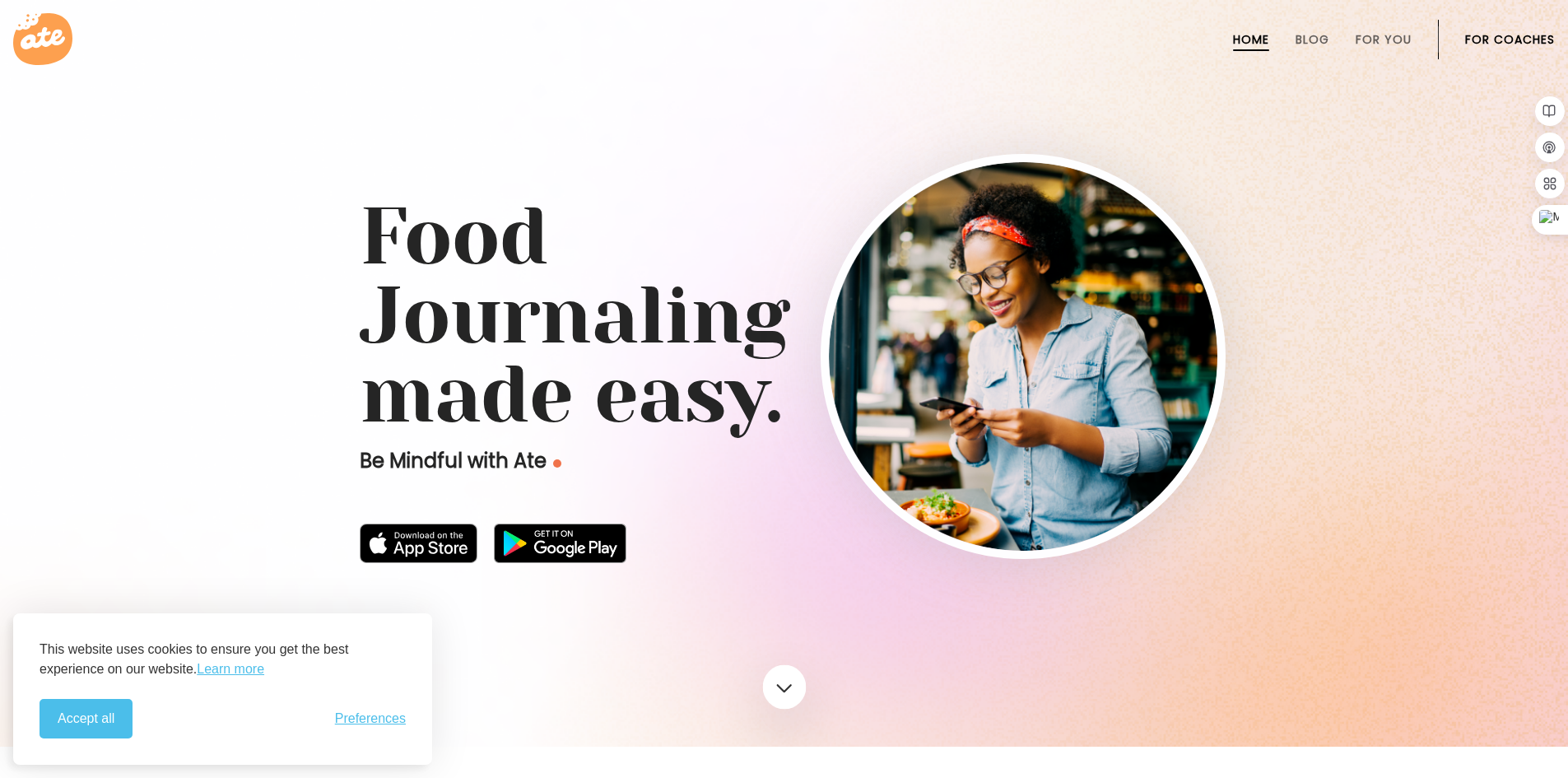
click at [778, 688] on link at bounding box center [784, 687] width 44 height 45
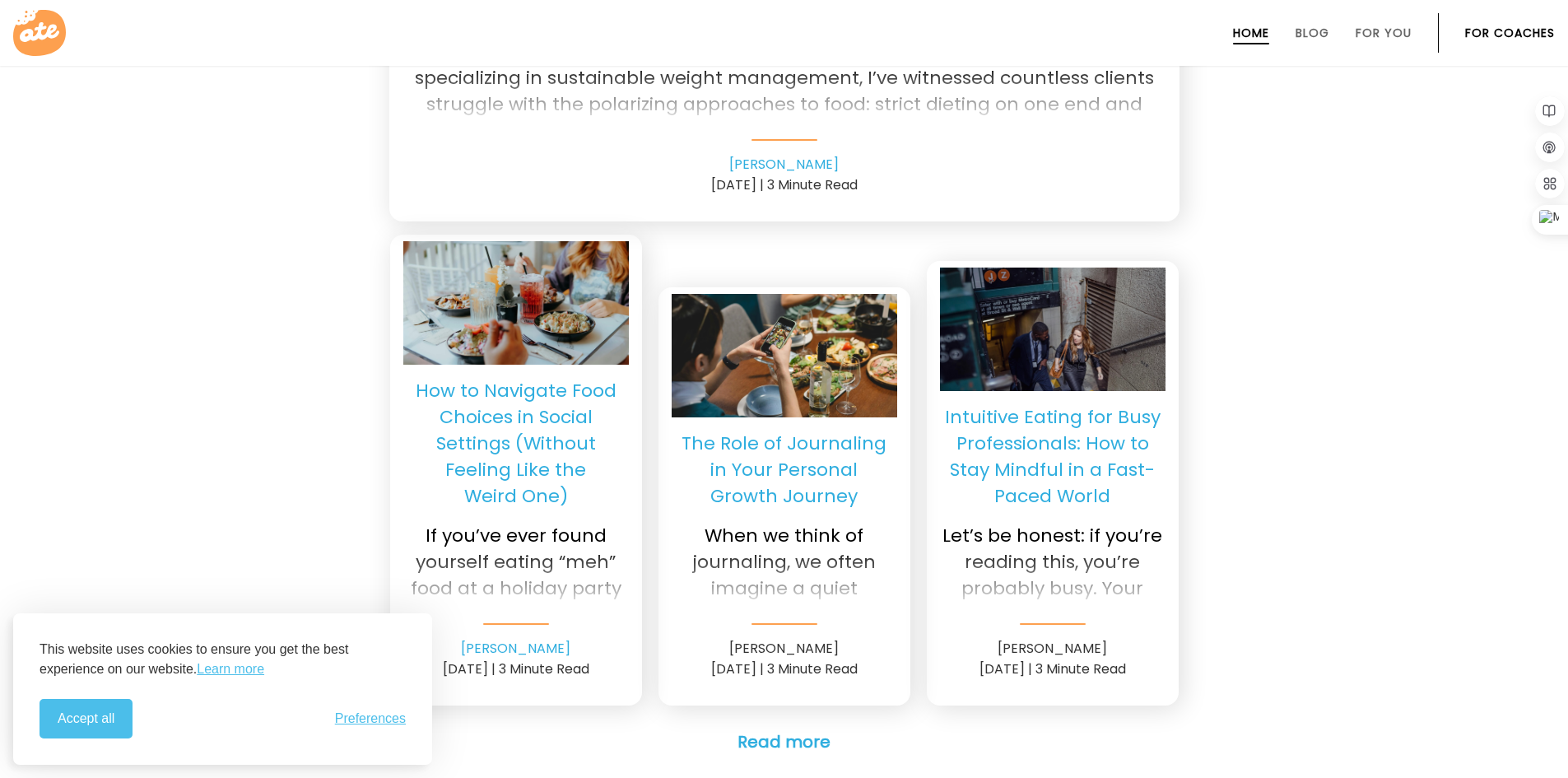
scroll to position [3856, 0]
click at [1048, 569] on div at bounding box center [1053, 576] width 226 height 66
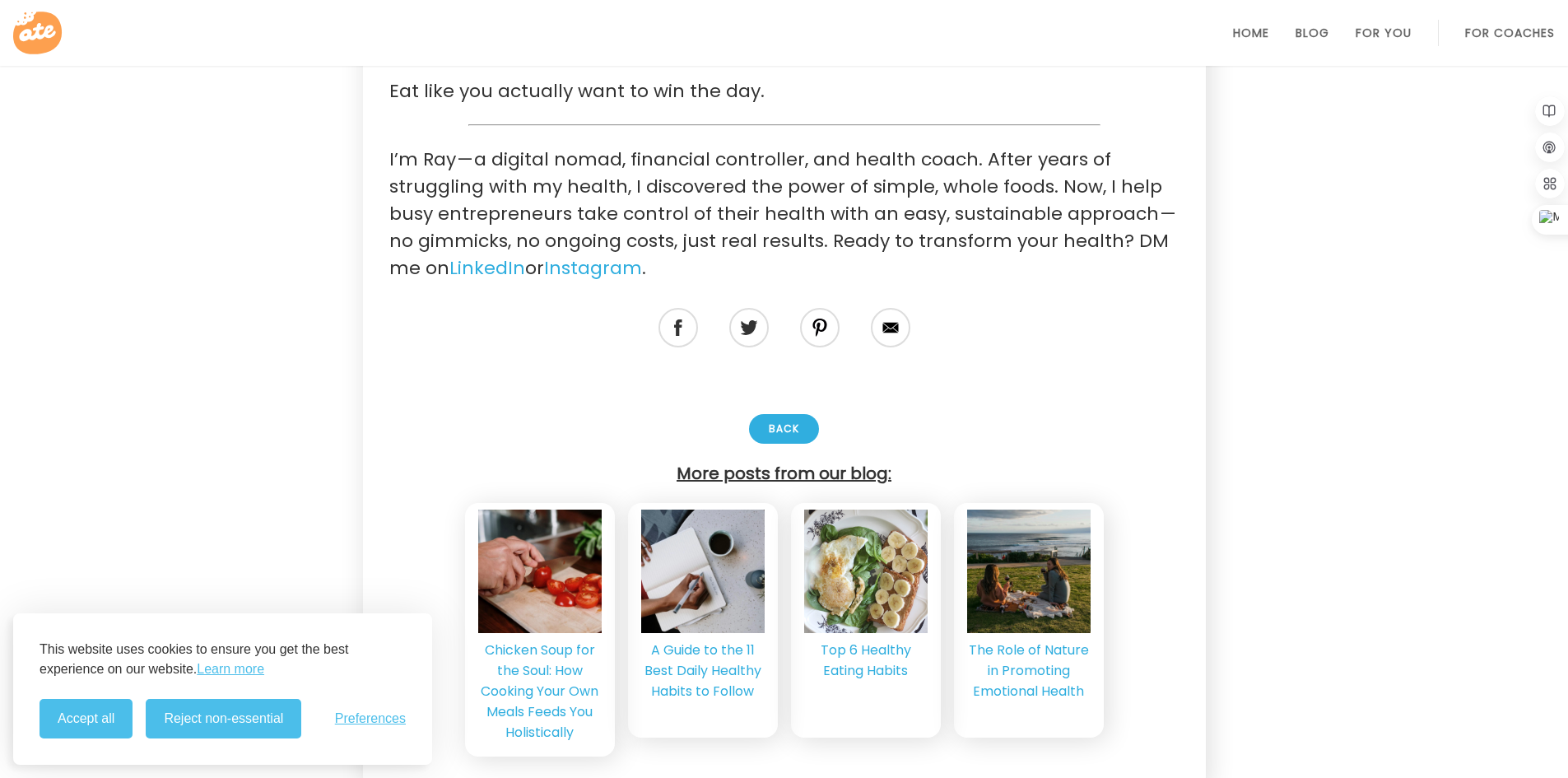
scroll to position [3840, 0]
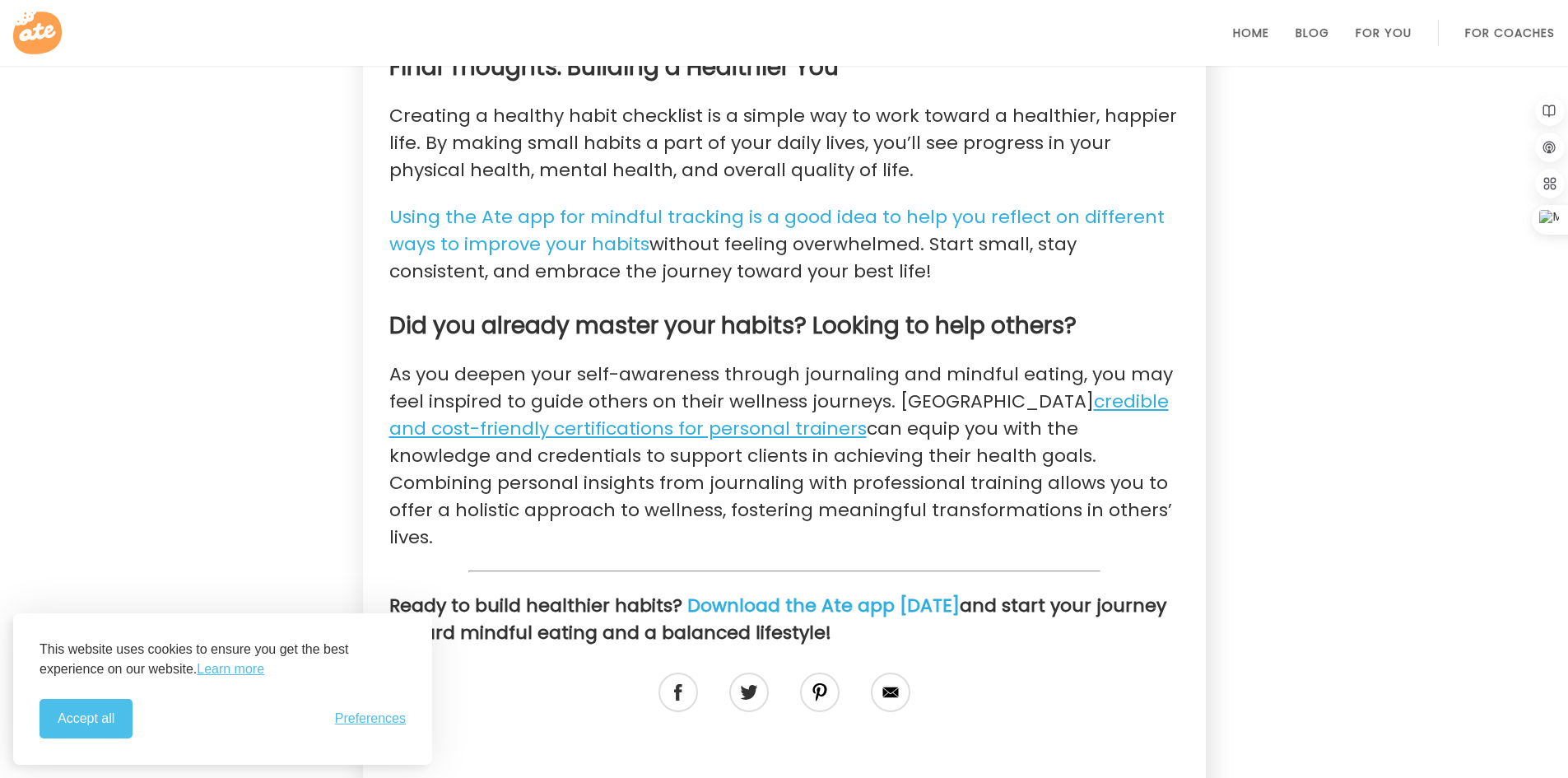
scroll to position [3955, 0]
